Goal: Communication & Community: Connect with others

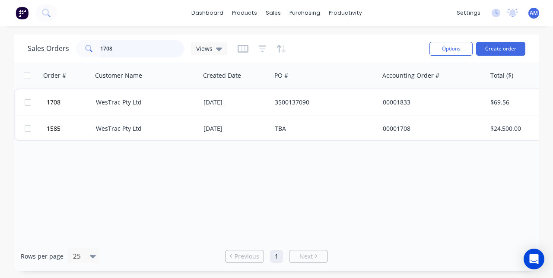
click at [124, 48] on input "1708" at bounding box center [142, 48] width 84 height 17
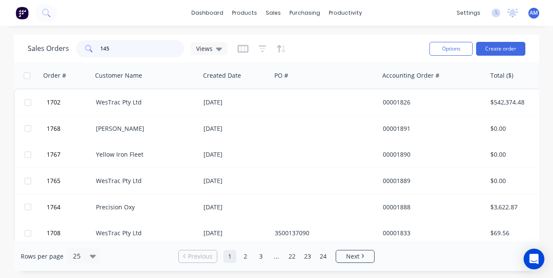
type input "1450"
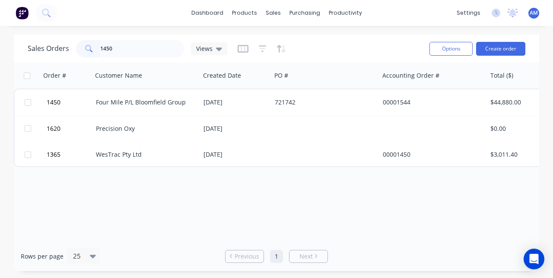
click at [177, 106] on div "Four Mile P/L Bloomfield Group" at bounding box center [144, 102] width 96 height 9
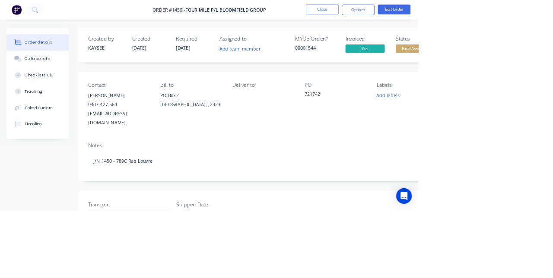
click at [48, 81] on div "Collaborate" at bounding box center [50, 78] width 34 height 8
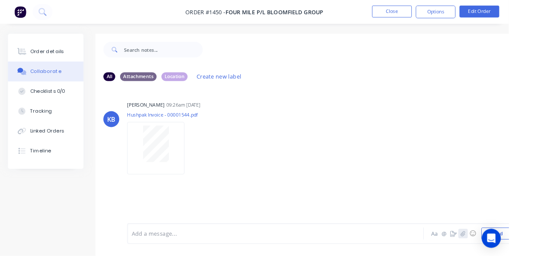
click at [504, 257] on icon "button" at bounding box center [503, 254] width 5 height 6
click at [505, 259] on button "button" at bounding box center [503, 254] width 10 height 10
click at [504, 257] on icon "button" at bounding box center [503, 254] width 5 height 6
click at [538, 260] on button "Send" at bounding box center [540, 253] width 34 height 13
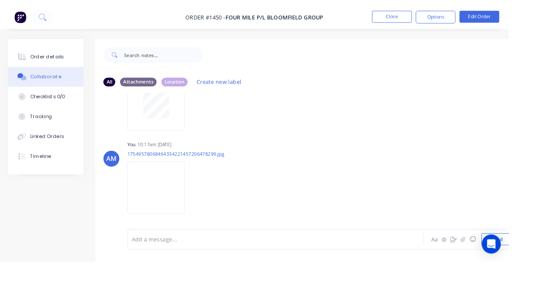
scroll to position [187, 0]
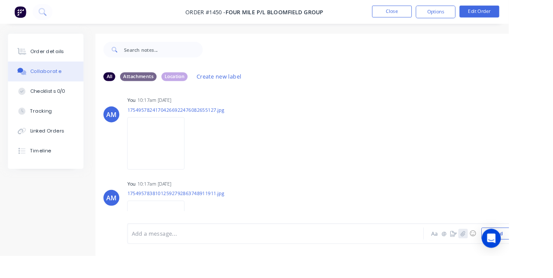
click at [504, 259] on button "button" at bounding box center [503, 254] width 10 height 10
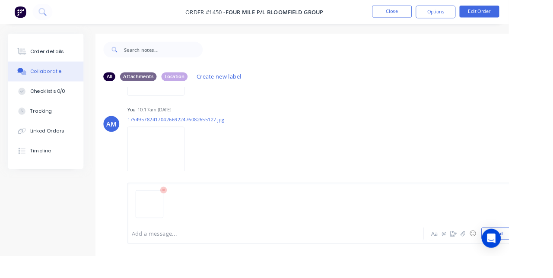
click at [544, 260] on button "Send" at bounding box center [540, 253] width 34 height 13
